Goal: Book appointment/travel/reservation

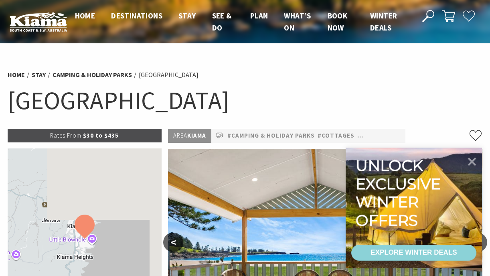
select select "3"
select select "2"
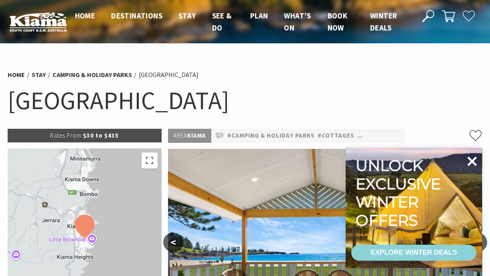
click at [472, 161] on icon at bounding box center [473, 161] width 10 height 10
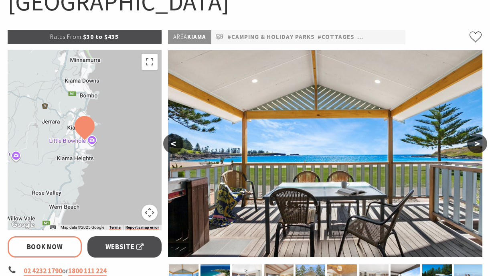
scroll to position [103, 0]
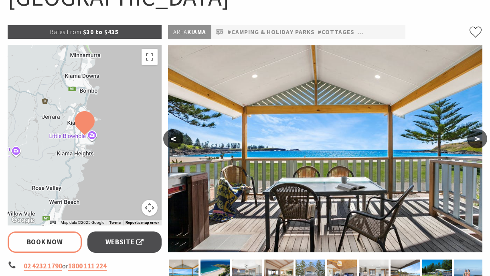
click at [480, 139] on button ">" at bounding box center [477, 138] width 20 height 19
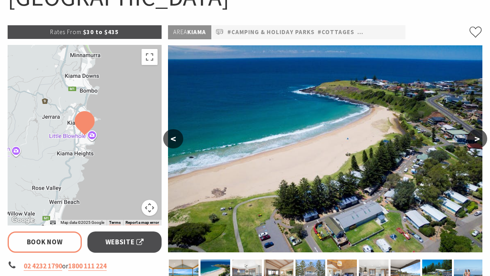
click at [480, 139] on button ">" at bounding box center [477, 138] width 20 height 19
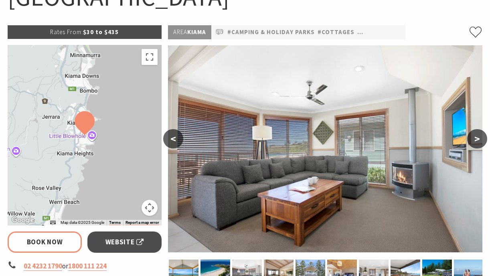
click at [480, 139] on button ">" at bounding box center [477, 138] width 20 height 19
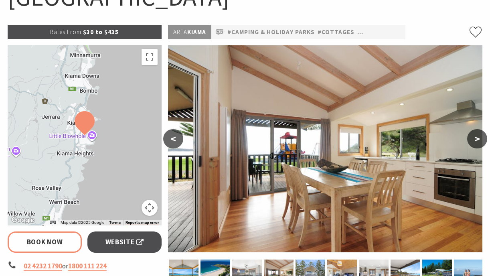
click at [480, 139] on button ">" at bounding box center [477, 138] width 20 height 19
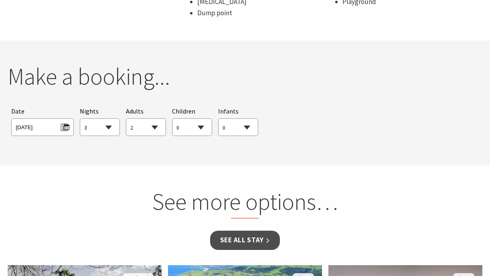
scroll to position [693, 0]
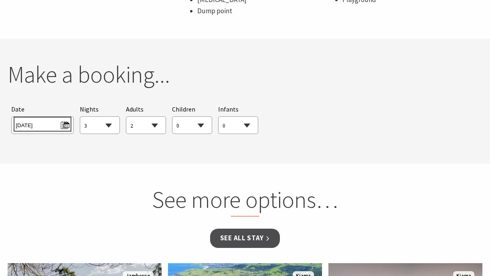
click at [64, 124] on span "[DATE]" at bounding box center [42, 124] width 53 height 11
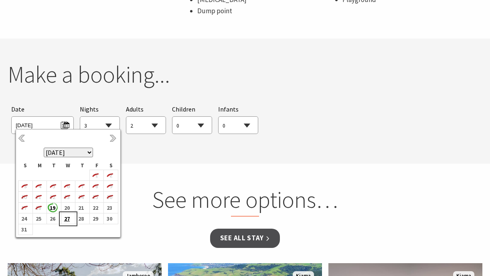
click at [68, 218] on b "27" at bounding box center [66, 218] width 10 height 10
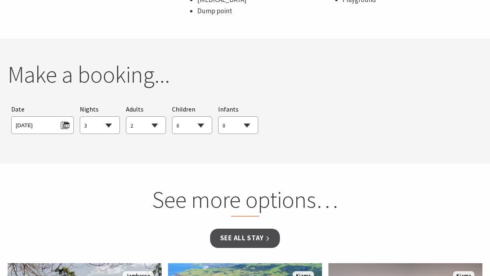
click at [107, 129] on select "1 2 3 4 5 6 7 8 9 10 11 12 13 14 15 16 17 18 19 20 21 22 23 24 25 26 27 28 29 30" at bounding box center [99, 126] width 39 height 18
select select "4"
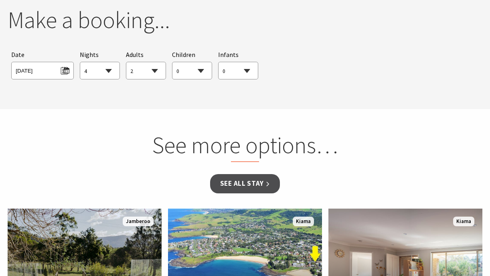
scroll to position [749, 0]
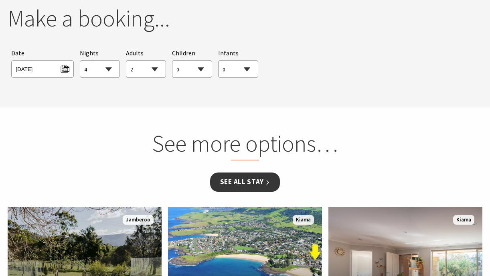
click at [241, 180] on link "See all Stay" at bounding box center [245, 181] width 70 height 19
